Goal: Transaction & Acquisition: Purchase product/service

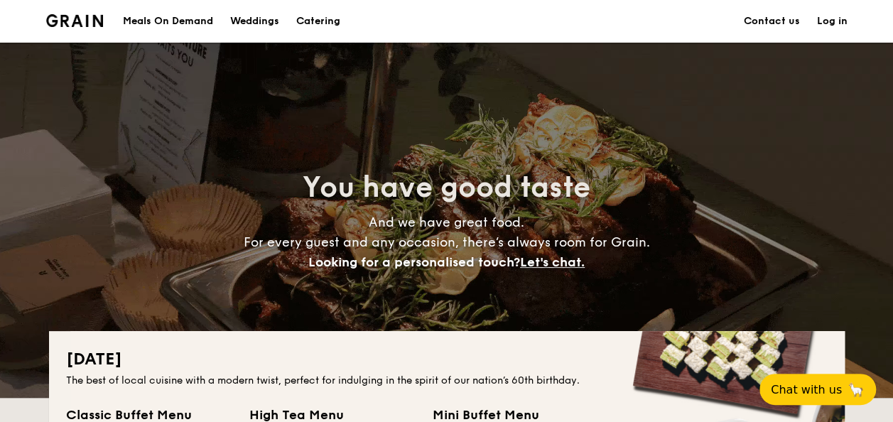
click at [328, 13] on h1 "Catering" at bounding box center [318, 21] width 44 height 43
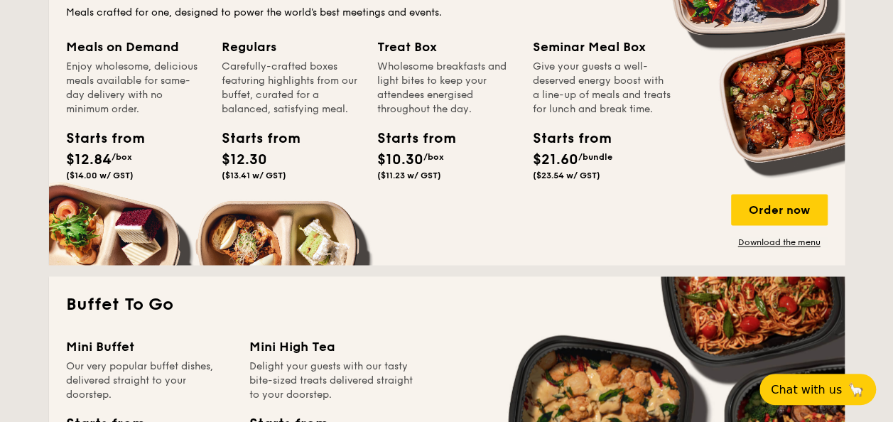
scroll to position [710, 0]
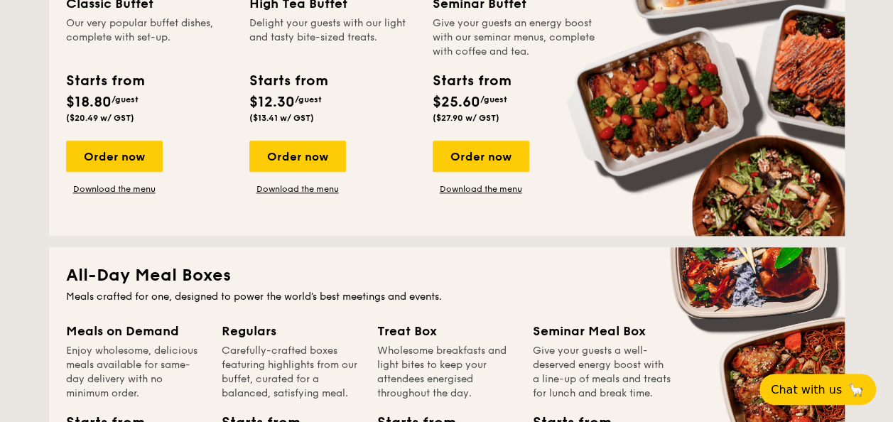
drag, startPoint x: 125, startPoint y: 153, endPoint x: 621, endPoint y: 258, distance: 507.4
click at [125, 153] on div "Order now" at bounding box center [114, 156] width 97 height 31
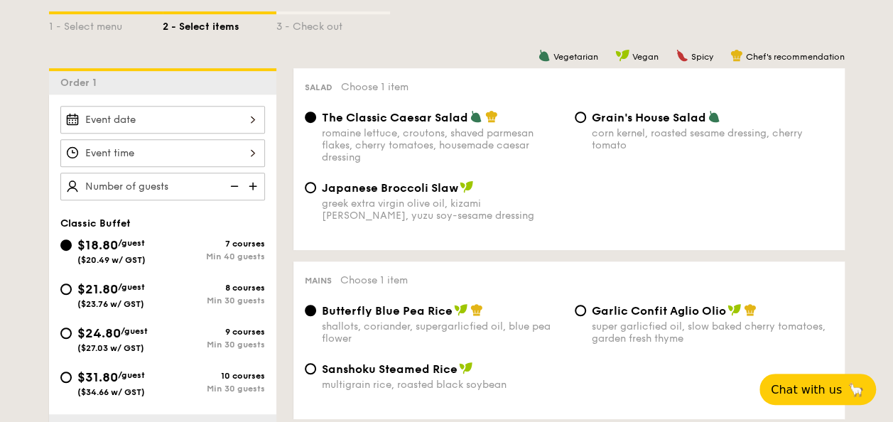
scroll to position [355, 0]
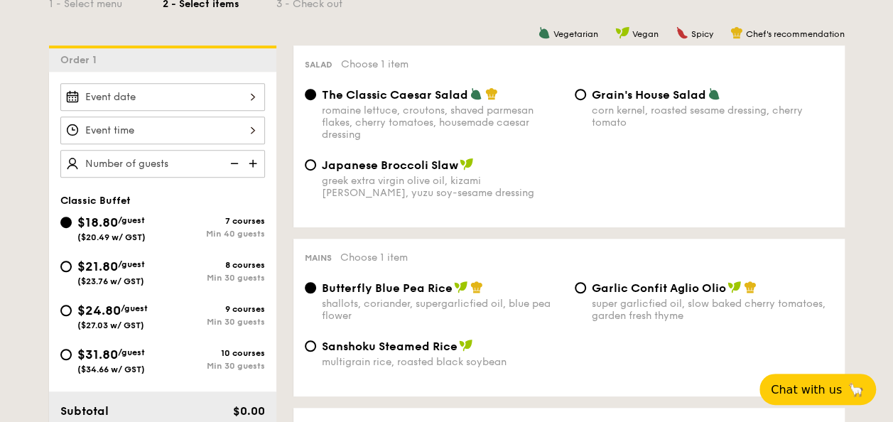
click at [241, 98] on div at bounding box center [162, 97] width 205 height 28
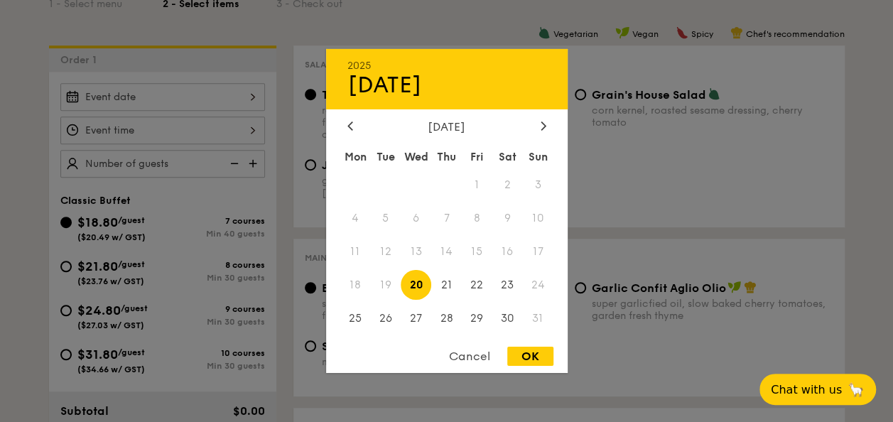
click at [472, 357] on div "Cancel" at bounding box center [470, 356] width 70 height 19
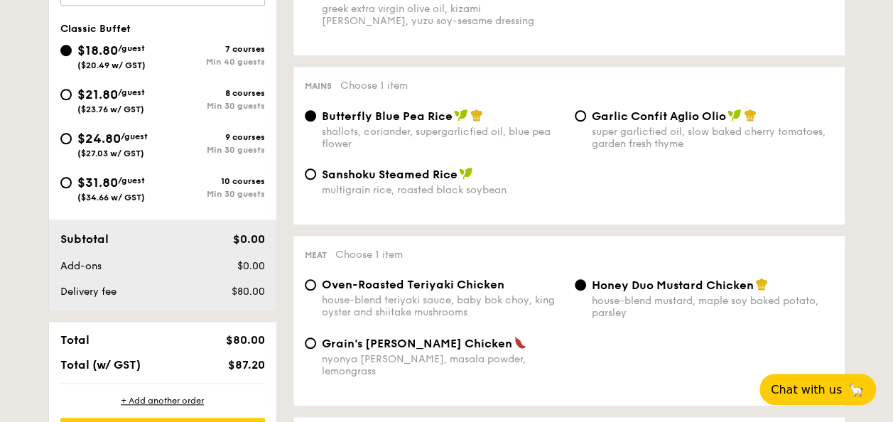
scroll to position [497, 0]
